Goal: Obtain resource: Download file/media

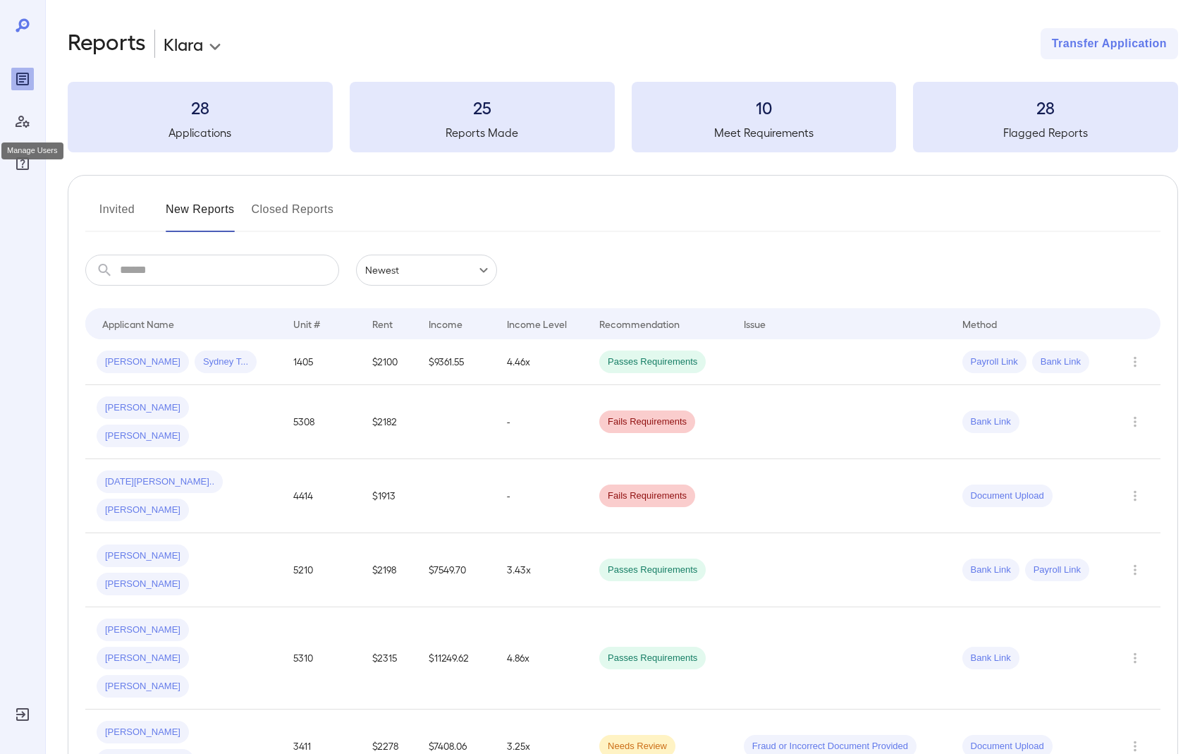
click at [18, 122] on icon "Manage Users" at bounding box center [23, 122] width 14 height 12
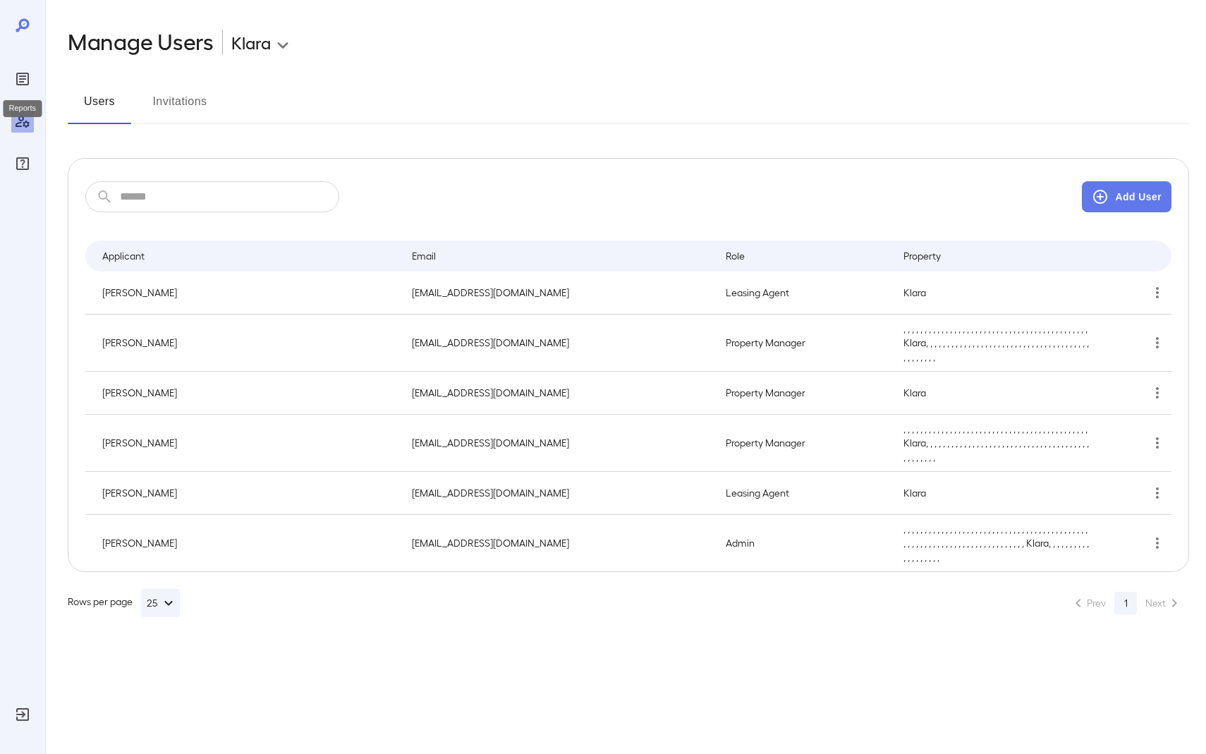
click at [28, 88] on div "Reports" at bounding box center [22, 79] width 23 height 23
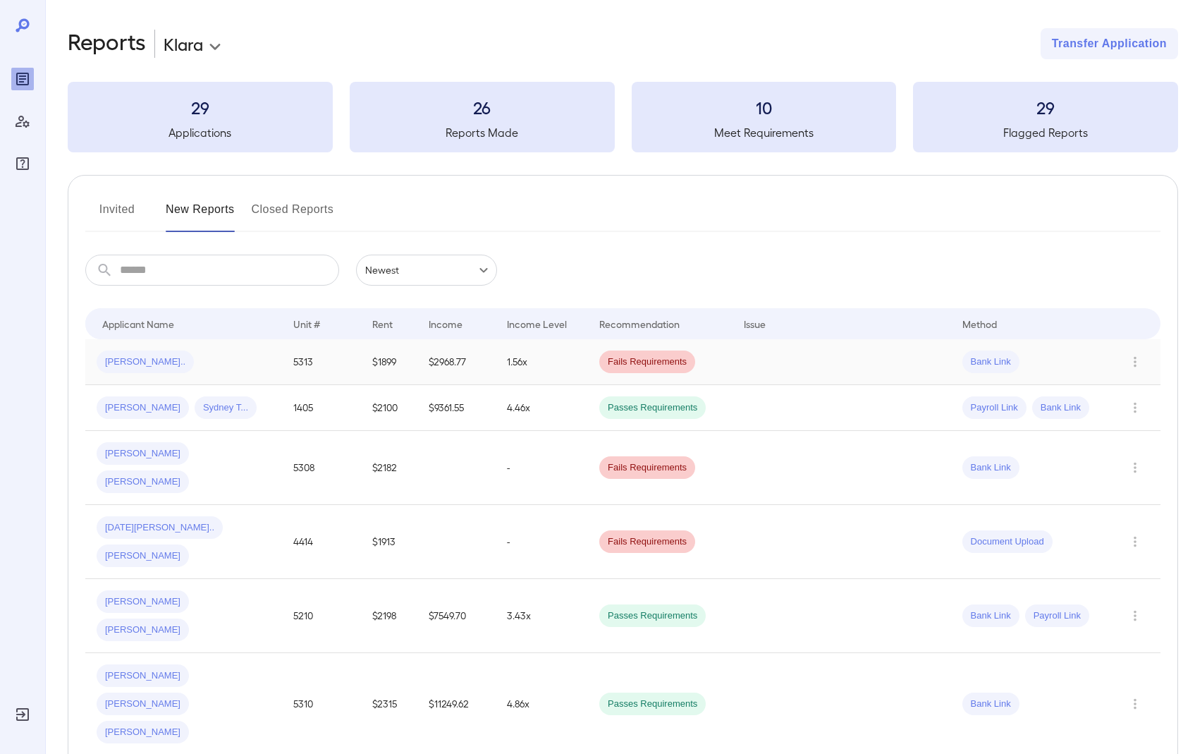
click at [111, 367] on span "Eboni B..." at bounding box center [145, 361] width 97 height 13
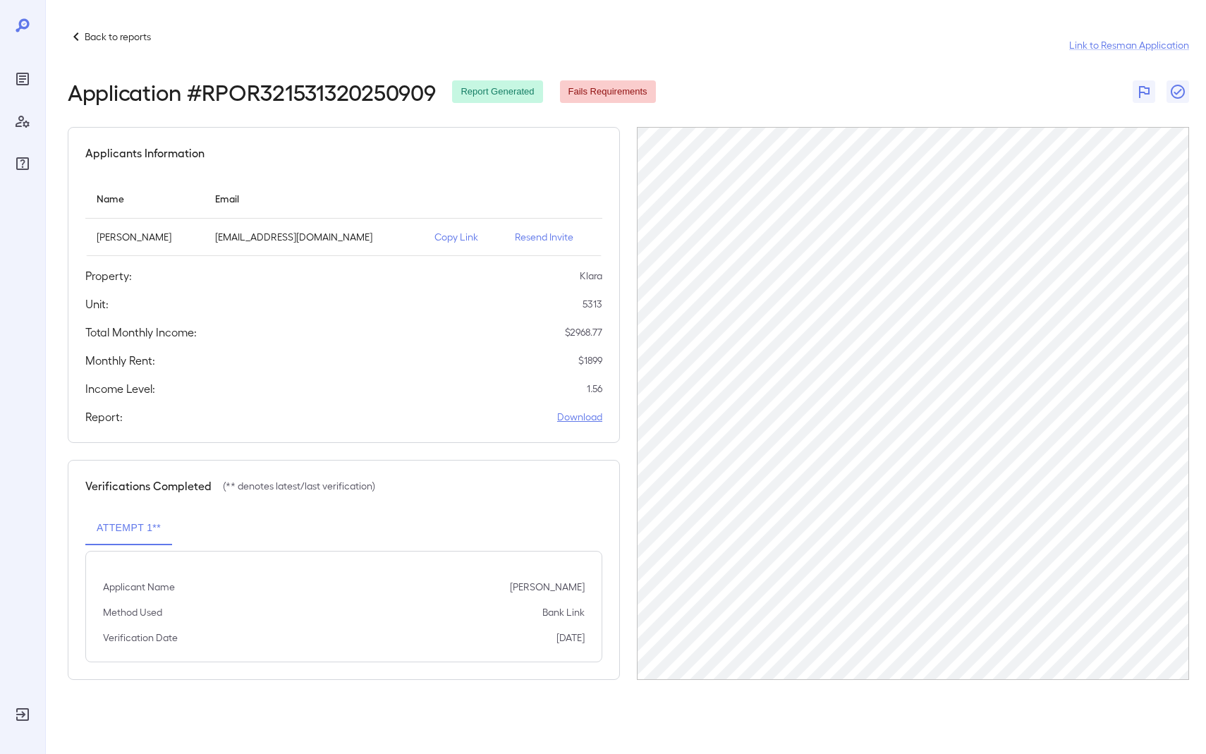
click at [575, 413] on link "Download" at bounding box center [579, 417] width 45 height 14
click at [26, 77] on icon "Reports" at bounding box center [22, 79] width 17 height 17
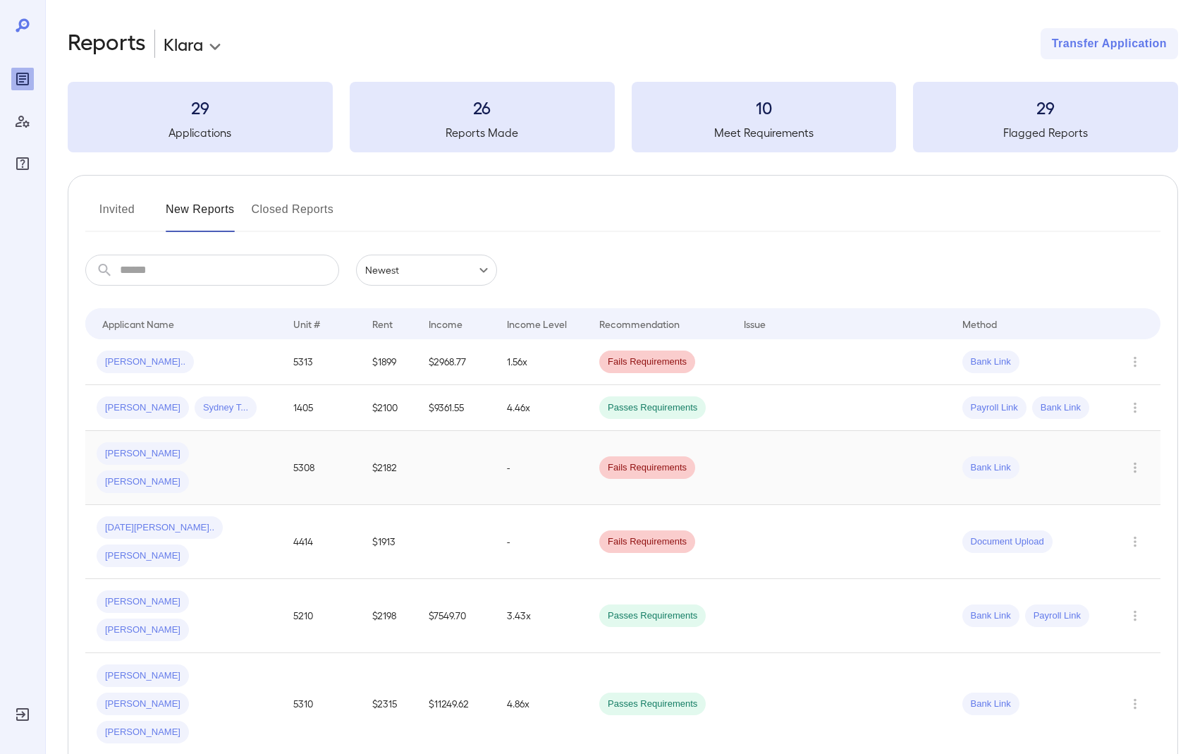
click at [189, 475] on span "Jennifer S..." at bounding box center [143, 481] width 92 height 13
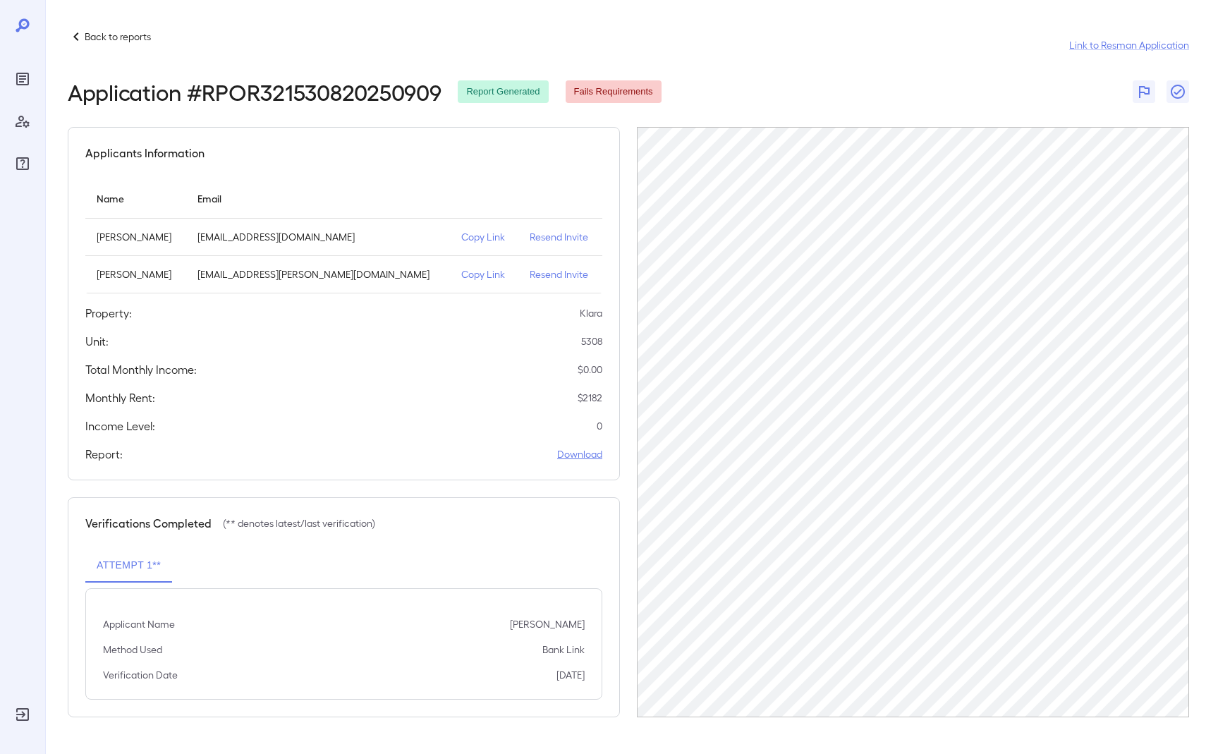
click at [580, 457] on link "Download" at bounding box center [579, 454] width 45 height 14
click at [461, 274] on p "Copy Link" at bounding box center [484, 274] width 46 height 14
click at [461, 272] on p "Copy Link" at bounding box center [484, 274] width 46 height 14
